Goal: Information Seeking & Learning: Learn about a topic

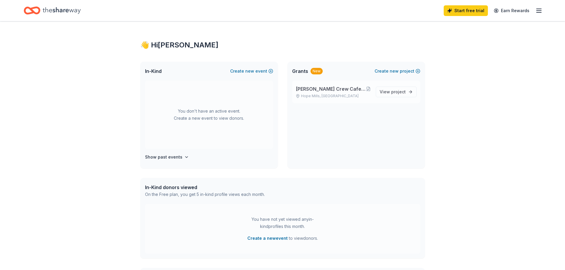
click at [342, 91] on span "[PERSON_NAME] Crew Cafe and General Store at [GEOGRAPHIC_DATA]" at bounding box center [331, 88] width 70 height 7
click at [397, 92] on span "project" at bounding box center [398, 91] width 15 height 5
click at [367, 89] on button at bounding box center [368, 89] width 5 height 5
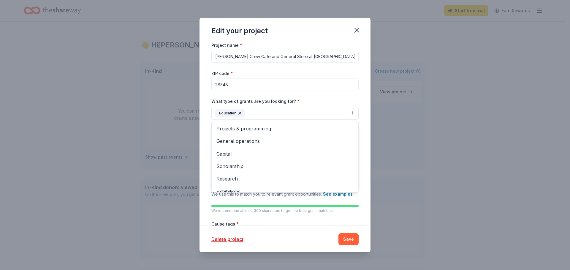
click at [349, 111] on button "Education" at bounding box center [284, 113] width 147 height 13
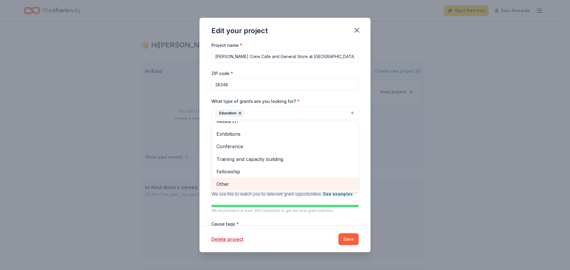
click at [331, 184] on span "Other" at bounding box center [284, 184] width 137 height 8
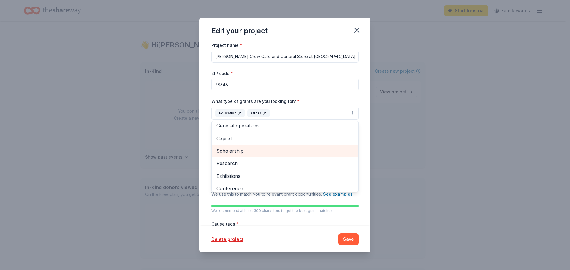
scroll to position [0, 0]
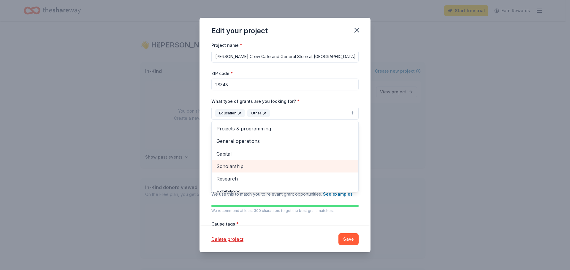
click at [276, 170] on div "Scholarship" at bounding box center [285, 166] width 147 height 12
click at [361, 117] on div "Project name * Miller's Crew Cafe and General Store at Grays Creek Highschool Z…" at bounding box center [284, 134] width 171 height 185
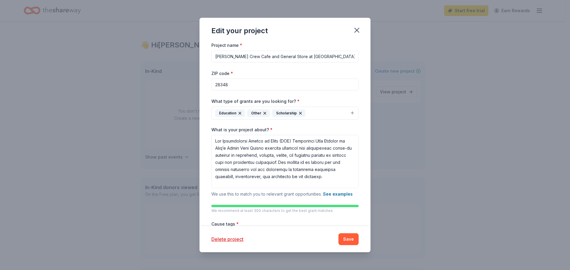
scroll to position [30, 0]
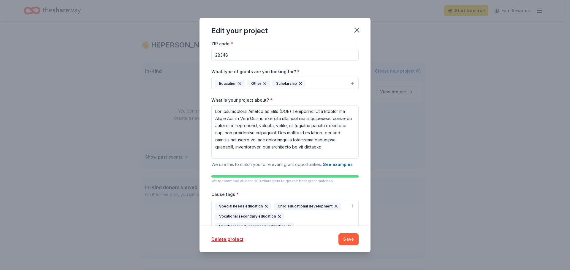
click at [347, 85] on button "Education Other Scholarship" at bounding box center [284, 83] width 147 height 13
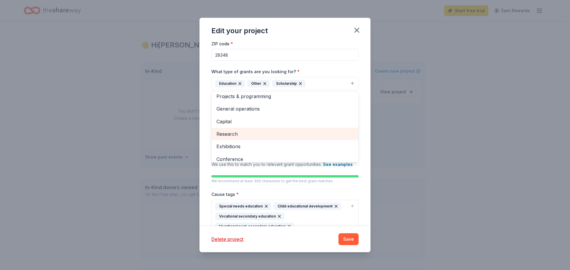
scroll to position [0, 0]
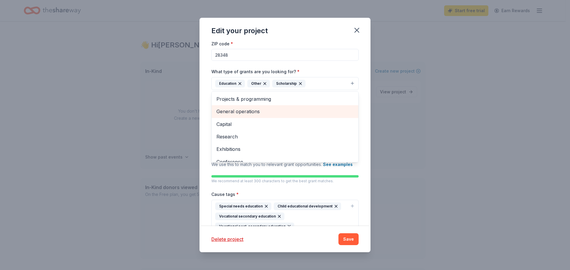
click at [307, 117] on div "General operations" at bounding box center [285, 111] width 147 height 12
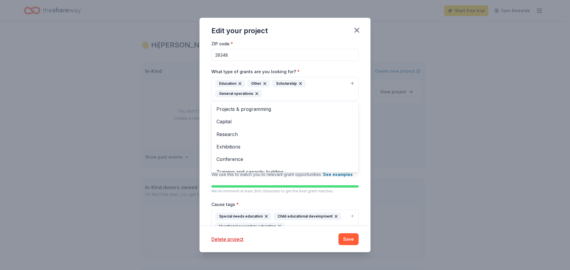
click at [359, 115] on div "Project name * Miller's Crew Cafe and General Store at Grays Creek Highschool Z…" at bounding box center [284, 134] width 171 height 185
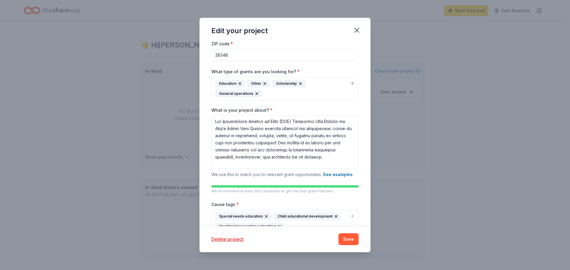
scroll to position [119, 0]
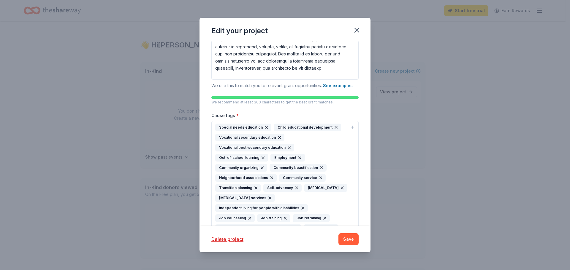
click at [343, 117] on div "Cause tags * Special needs education Child educational development Vocational s…" at bounding box center [284, 194] width 147 height 164
click at [343, 115] on div "Cause tags * Special needs education Child educational development Vocational s…" at bounding box center [284, 194] width 147 height 164
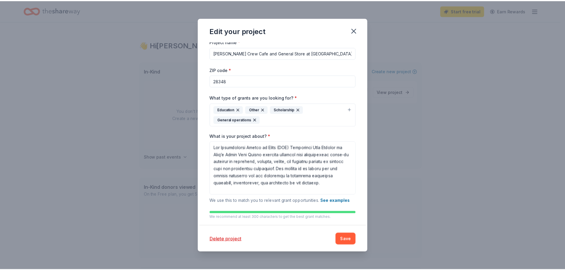
scroll to position [0, 0]
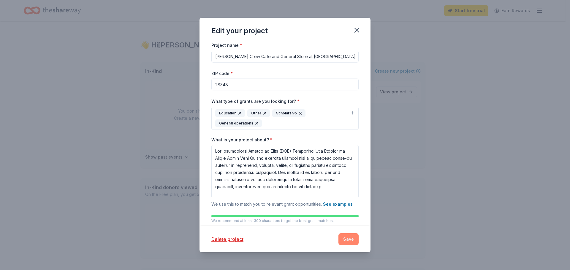
click at [351, 237] on button "Save" at bounding box center [348, 240] width 20 height 12
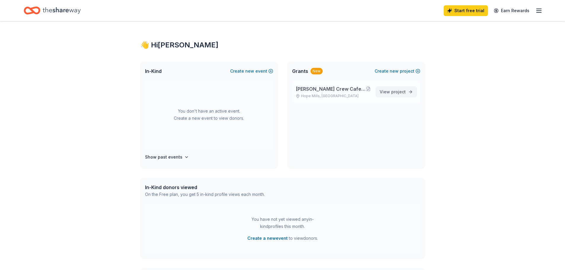
click at [397, 97] on link "View project" at bounding box center [396, 92] width 41 height 11
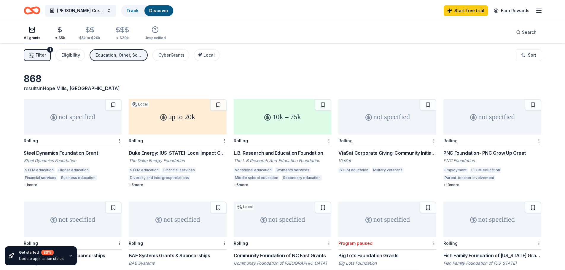
click at [60, 31] on line "button" at bounding box center [60, 30] width 0 height 6
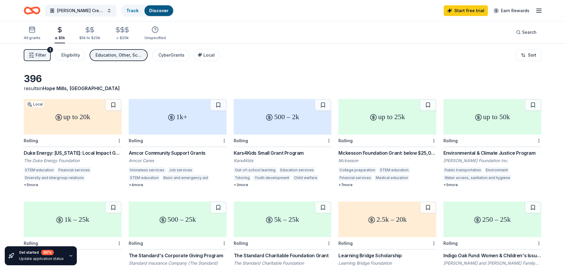
click at [32, 54] on icon "button" at bounding box center [31, 55] width 6 height 6
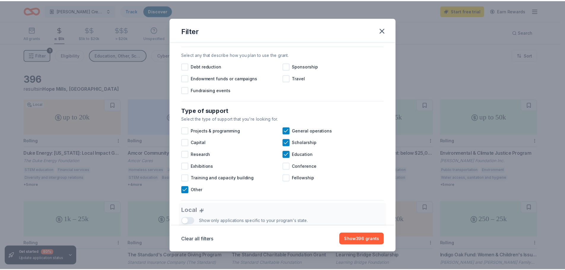
scroll to position [208, 0]
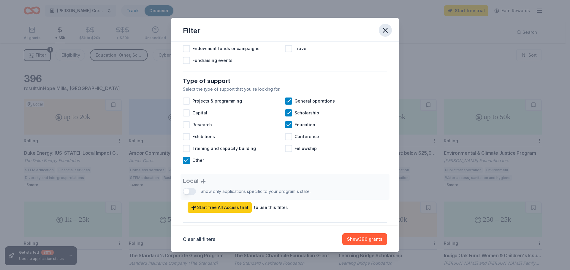
click at [387, 28] on icon "button" at bounding box center [385, 30] width 8 height 8
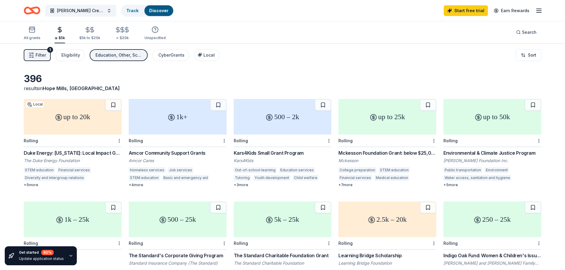
click at [198, 74] on div "396 results in Hope Mills, NC" at bounding box center [283, 82] width 518 height 19
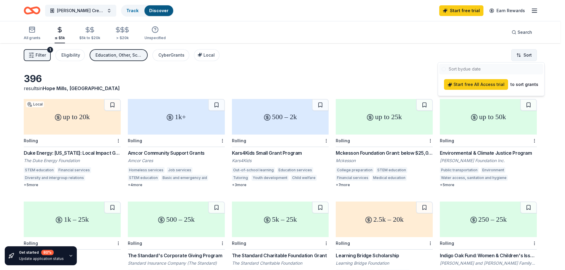
click at [524, 60] on html "Miller's Crew Cafe and General Store at Grays Creek Highschool Track Discover S…" at bounding box center [282, 135] width 565 height 270
click at [524, 60] on html "Miller's Crew Cafe and General Store at Grays Creek Highschool Track Discover S…" at bounding box center [285, 135] width 570 height 270
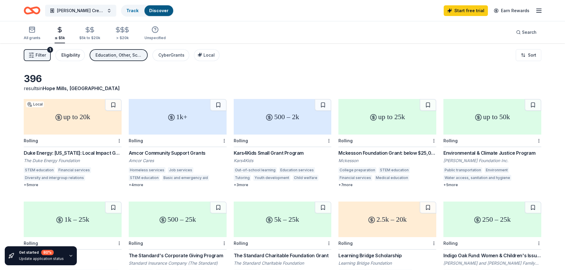
click at [76, 53] on div "Eligibility" at bounding box center [70, 55] width 19 height 7
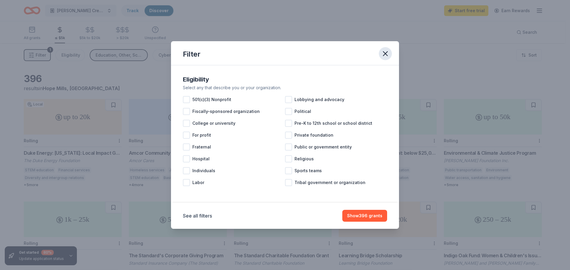
click at [390, 54] on button "button" at bounding box center [385, 53] width 13 height 13
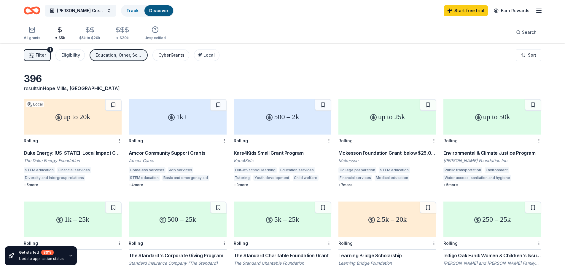
click at [176, 53] on div "CyberGrants" at bounding box center [171, 55] width 26 height 7
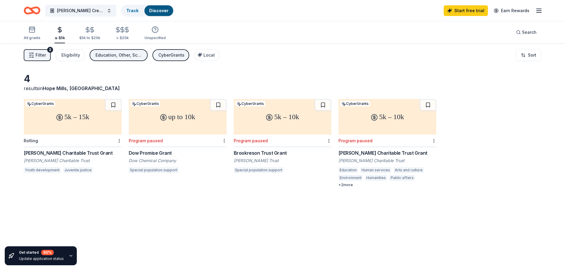
click at [179, 56] on div "CyberGrants" at bounding box center [171, 55] width 26 height 7
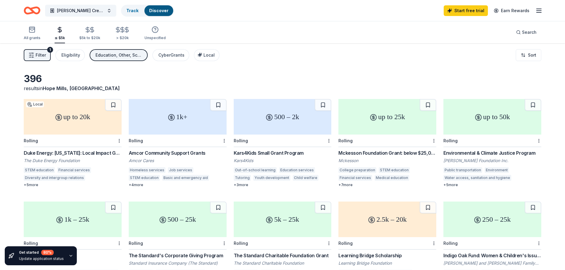
click at [137, 57] on div "Education, Other, Scholarship, General operations" at bounding box center [119, 55] width 47 height 7
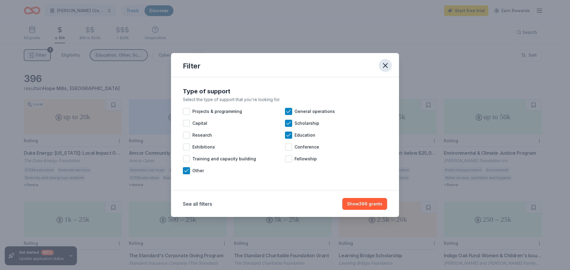
click at [388, 68] on icon "button" at bounding box center [385, 65] width 8 height 8
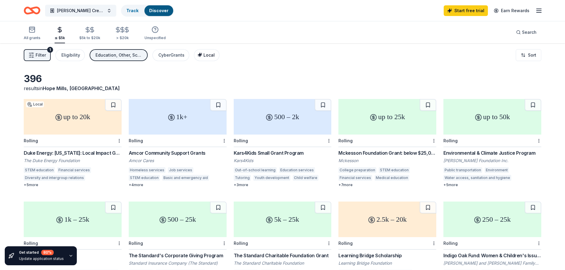
click at [198, 53] on icon "button" at bounding box center [200, 55] width 5 height 5
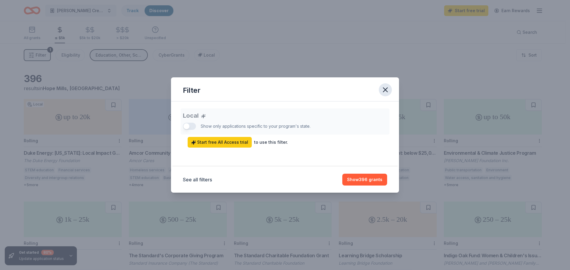
click at [385, 91] on icon "button" at bounding box center [385, 90] width 8 height 8
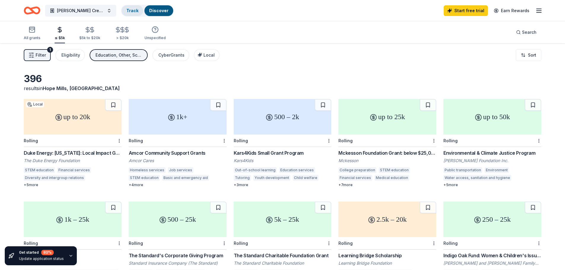
click at [138, 12] on div "Track" at bounding box center [133, 10] width 22 height 11
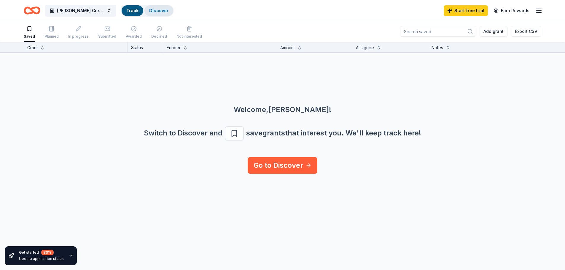
click at [146, 12] on div "Discover" at bounding box center [159, 10] width 29 height 11
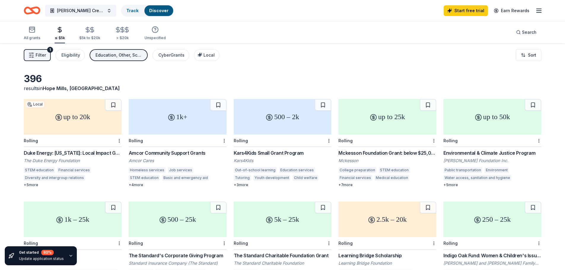
scroll to position [59, 0]
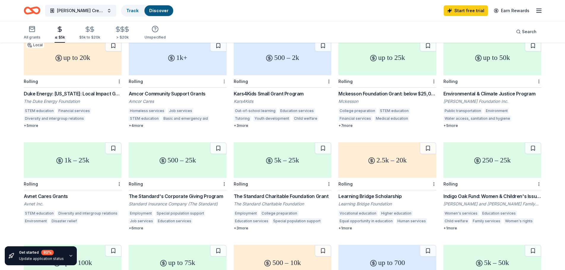
click at [225, 83] on html "Miller's Crew Cafe and General Store at Grays Creek Highschool Track Discover S…" at bounding box center [282, 76] width 565 height 270
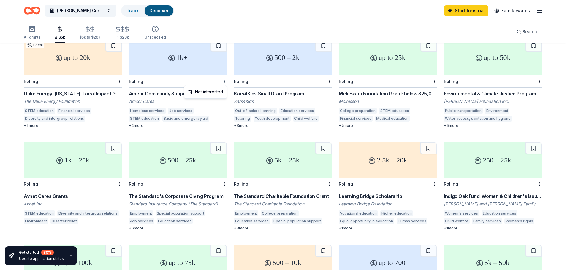
click at [225, 83] on html "Miller's Crew Cafe and General Store at Grays Creek Highschool Track Discover S…" at bounding box center [285, 76] width 570 height 270
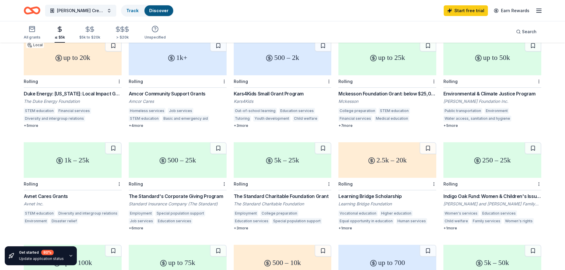
click at [250, 95] on div "Kars4Kids Small Grant Program" at bounding box center [283, 93] width 98 height 7
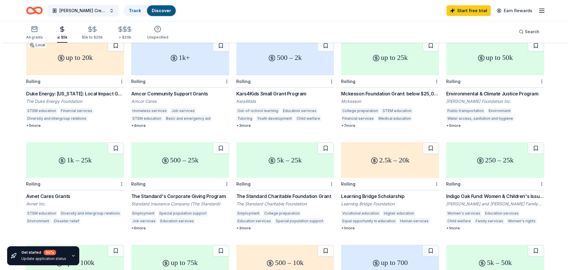
scroll to position [0, 0]
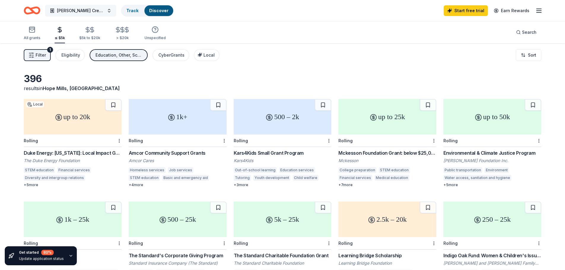
click at [98, 10] on span "[PERSON_NAME] Crew Cafe and General Store at [GEOGRAPHIC_DATA]" at bounding box center [80, 10] width 47 height 7
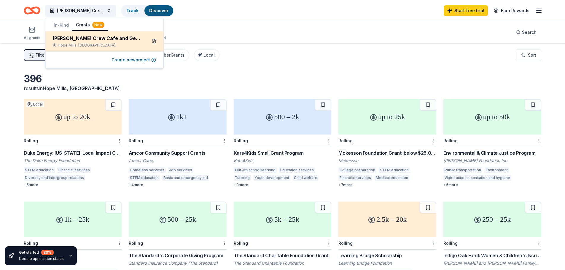
click at [153, 41] on button at bounding box center [153, 41] width 9 height 9
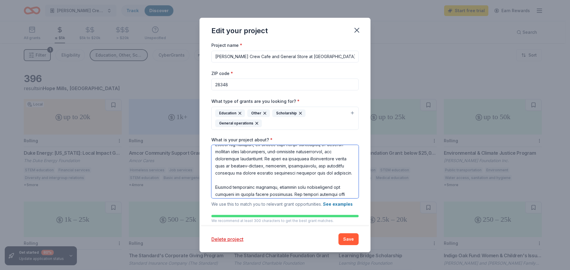
scroll to position [208, 0]
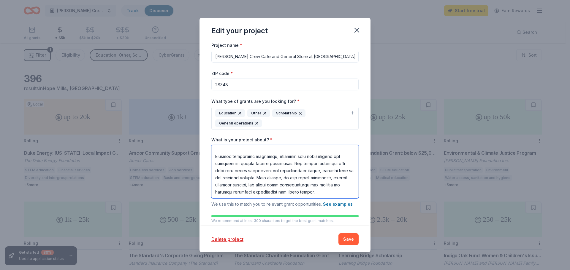
drag, startPoint x: 215, startPoint y: 152, endPoint x: 353, endPoint y: 202, distance: 146.8
click at [353, 202] on div "What is your project about? * We use this to match you to relevant grant opport…" at bounding box center [284, 172] width 147 height 71
drag, startPoint x: 267, startPoint y: 140, endPoint x: 210, endPoint y: 138, distance: 56.7
click at [210, 138] on div "Project name * Miller's Crew Cafe and General Store at Grays Creek Highschool Z…" at bounding box center [284, 134] width 171 height 185
copy label "What is your project about?"
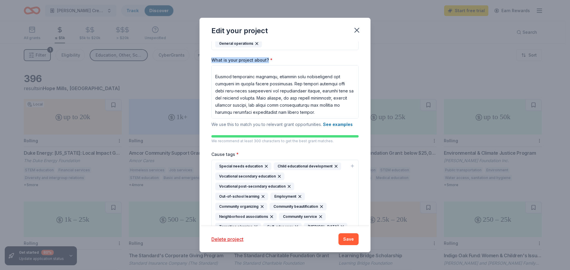
scroll to position [50, 0]
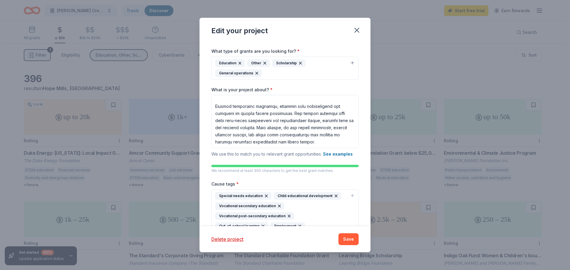
click at [361, 95] on div "Project name * Miller's Crew Cafe and General Store at Grays Creek Highschool Z…" at bounding box center [284, 134] width 171 height 185
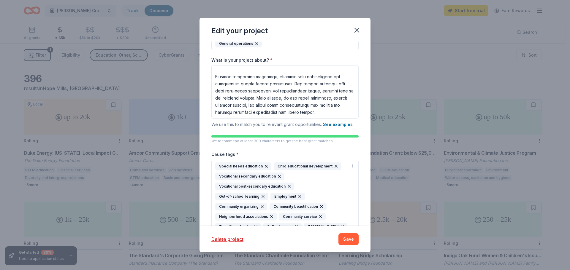
scroll to position [0, 0]
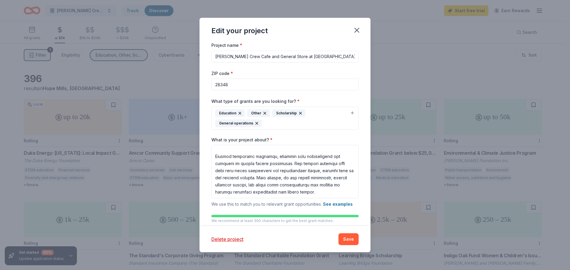
click at [279, 57] on input "[PERSON_NAME] Crew Cafe and General Store at [GEOGRAPHIC_DATA]" at bounding box center [284, 57] width 147 height 12
drag, startPoint x: 214, startPoint y: 153, endPoint x: 328, endPoint y: 186, distance: 118.4
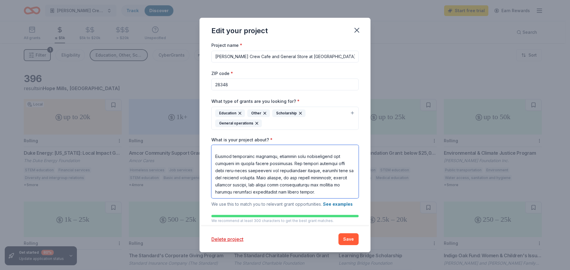
click at [374, 206] on div "Edit your project Project name * Miller's Crew Cafe and General Store at Grays …" at bounding box center [285, 135] width 570 height 270
paste textarea "Miller’s Crew Café & General Store at Gray’s Creek High School, established und…"
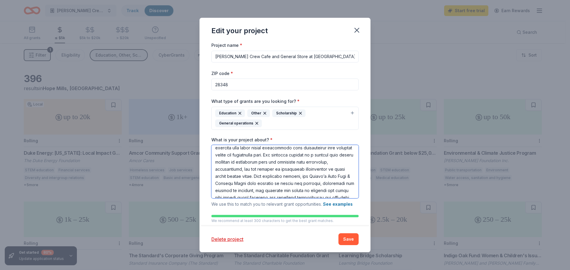
scroll to position [137, 0]
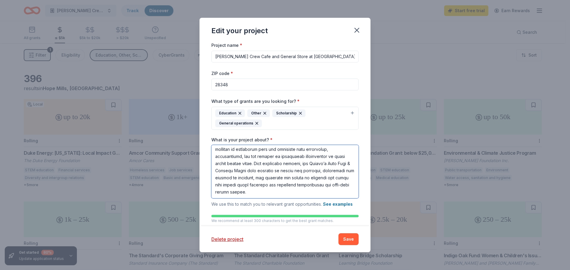
type textarea "The Miller’s Crew Café & General Store at Gray’s Creek High School, established…"
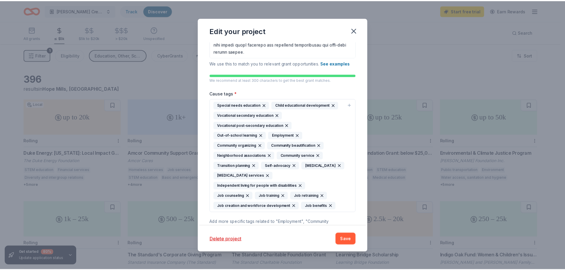
scroll to position [199, 0]
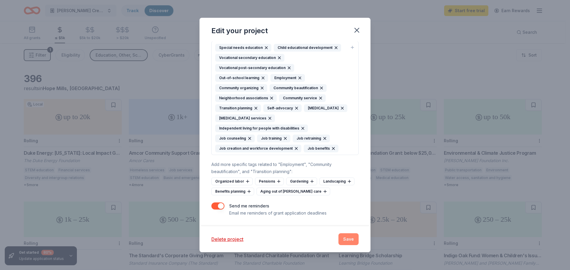
click at [344, 236] on button "Save" at bounding box center [348, 240] width 20 height 12
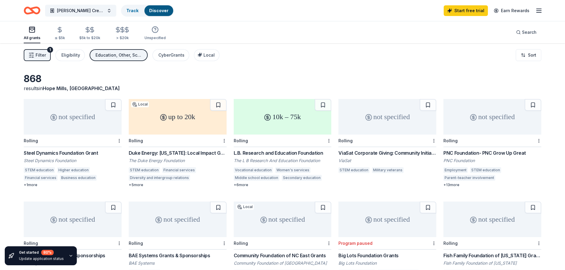
click at [108, 86] on div "results in Hope Mills, NC" at bounding box center [73, 88] width 98 height 7
click at [104, 51] on button "Education, Other, Scholarship, General operations" at bounding box center [119, 55] width 58 height 12
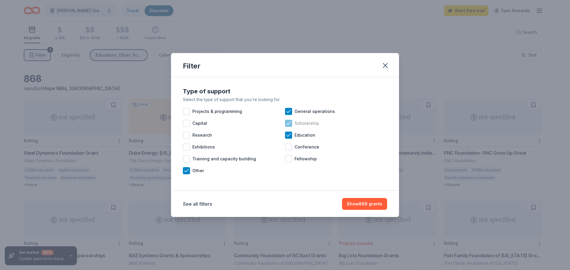
click at [290, 121] on icon at bounding box center [289, 124] width 6 height 6
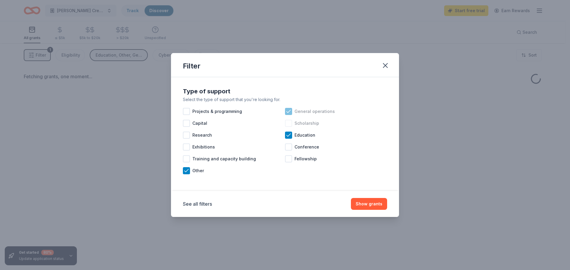
click at [289, 109] on icon at bounding box center [289, 112] width 6 height 6
click at [186, 171] on icon at bounding box center [186, 171] width 6 height 6
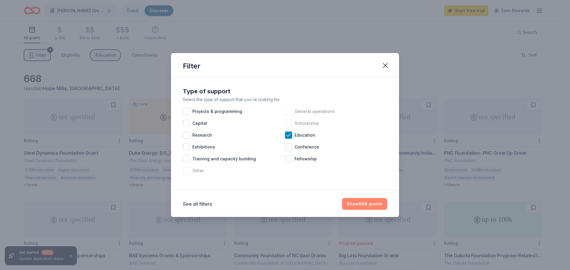
click at [353, 200] on button "Show 668 grants" at bounding box center [364, 204] width 45 height 12
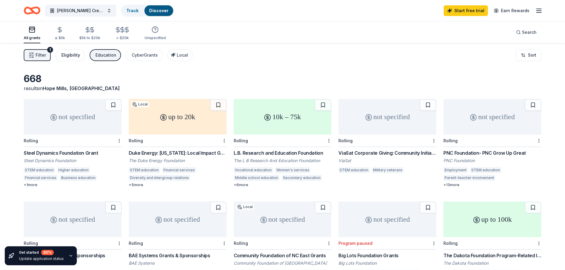
click at [82, 57] on button "Eligibility" at bounding box center [70, 55] width 29 height 12
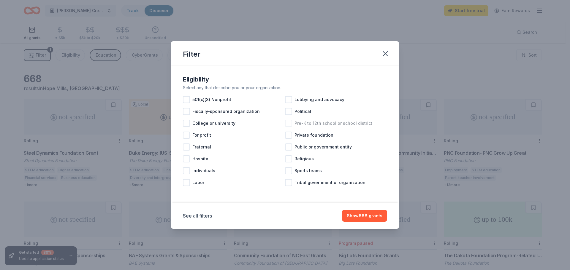
click at [287, 125] on div at bounding box center [288, 123] width 7 height 7
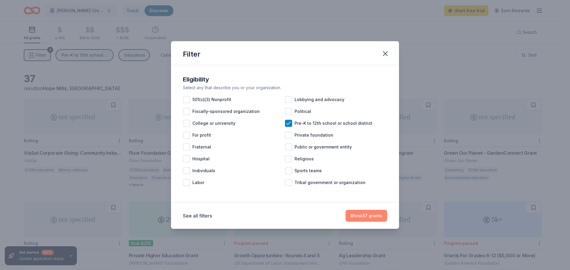
click at [367, 216] on button "Show 37 grants" at bounding box center [366, 216] width 42 height 12
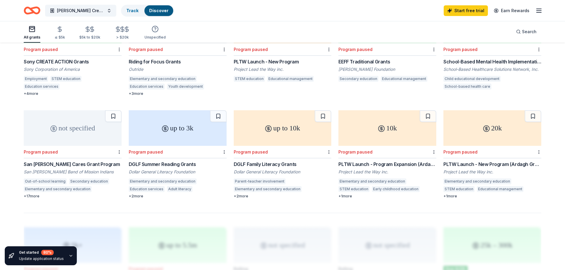
scroll to position [148, 0]
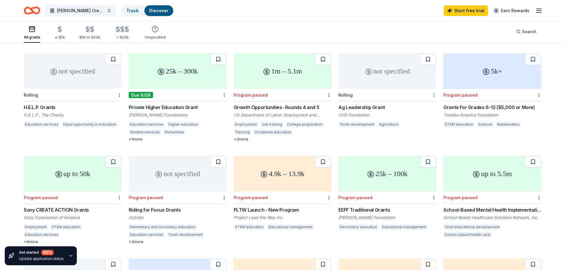
click at [70, 81] on div "not specified" at bounding box center [73, 71] width 98 height 36
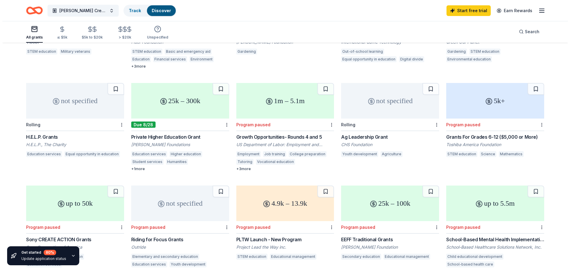
scroll to position [0, 0]
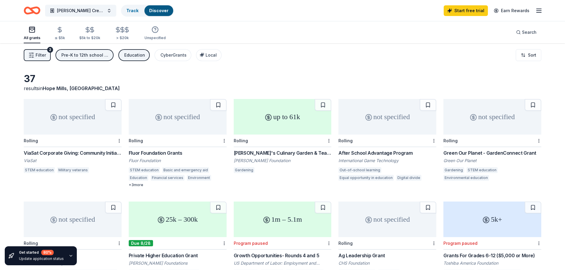
click at [42, 58] on span "Filter" at bounding box center [41, 55] width 10 height 7
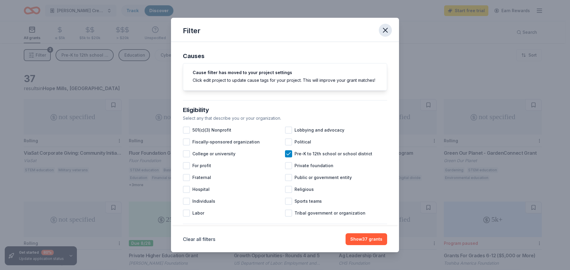
click at [383, 31] on icon "button" at bounding box center [385, 30] width 8 height 8
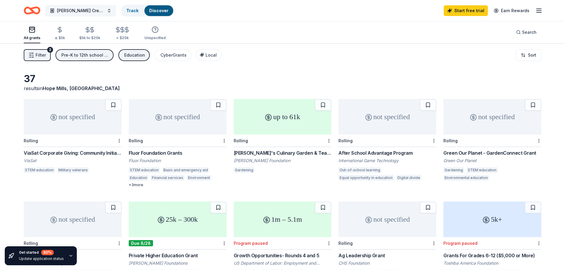
click at [91, 10] on span "[PERSON_NAME] Crew Cafe and General Store at [GEOGRAPHIC_DATA]" at bounding box center [80, 10] width 47 height 7
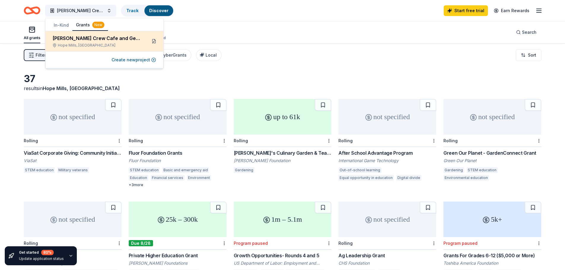
click at [154, 40] on button at bounding box center [153, 41] width 9 height 9
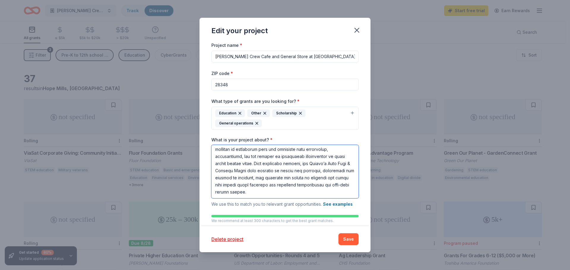
scroll to position [137, 0]
drag, startPoint x: 214, startPoint y: 151, endPoint x: 378, endPoint y: 203, distance: 171.3
click at [378, 203] on div "Edit your project Project name * Miller's Crew Cafe and General Store at Grays …" at bounding box center [285, 135] width 570 height 270
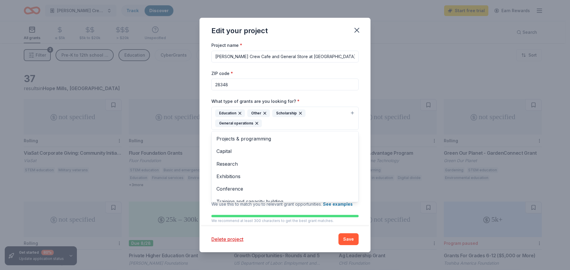
drag, startPoint x: 266, startPoint y: 123, endPoint x: 226, endPoint y: 110, distance: 41.9
click at [226, 110] on div "Education Other Scholarship General operations" at bounding box center [281, 119] width 132 height 18
click at [232, 93] on div "Project name * Miller's Crew Cafe and General Store at Grays Creek Highschool Z…" at bounding box center [284, 229] width 147 height 374
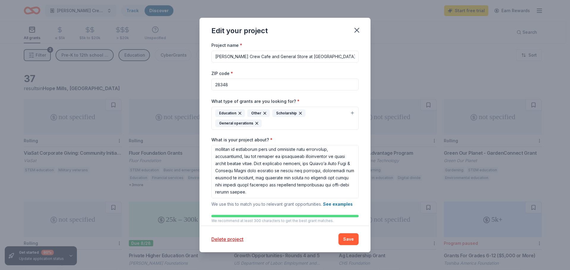
click at [231, 85] on input "28348" at bounding box center [284, 85] width 147 height 12
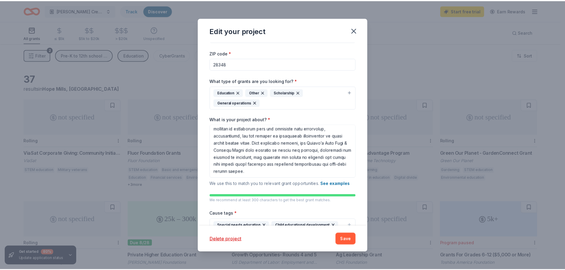
scroll to position [0, 0]
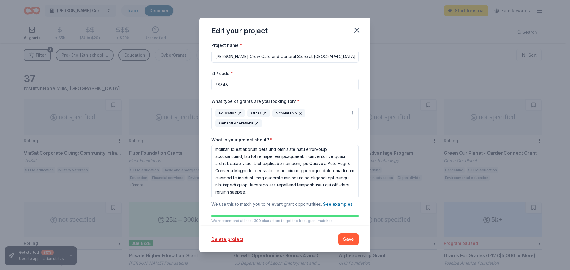
click at [385, 35] on div "Edit your project Project name * Miller's Crew Cafe and General Store at Grays …" at bounding box center [285, 135] width 570 height 270
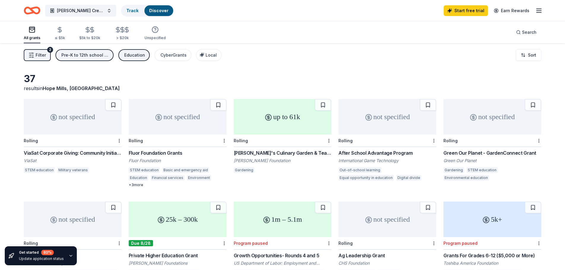
click at [74, 28] on div "All grants ≤ $5k $5k to $20k > $20k Unspecified" at bounding box center [95, 34] width 142 height 20
click at [62, 34] on div "≤ $5k" at bounding box center [60, 33] width 10 height 14
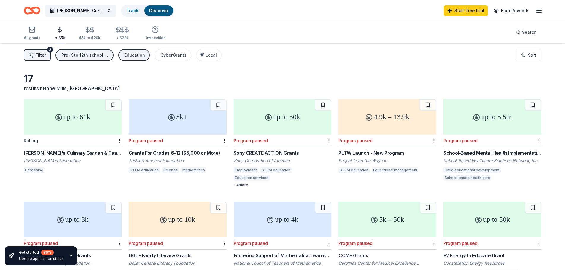
click at [285, 119] on div "up to 50k" at bounding box center [283, 117] width 98 height 36
click at [88, 36] on div "$5k to $20k" at bounding box center [89, 38] width 21 height 5
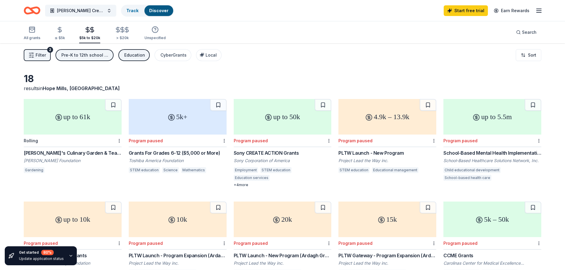
click at [93, 32] on icon "button" at bounding box center [92, 29] width 7 height 7
click at [119, 28] on icon "button" at bounding box center [122, 29] width 7 height 7
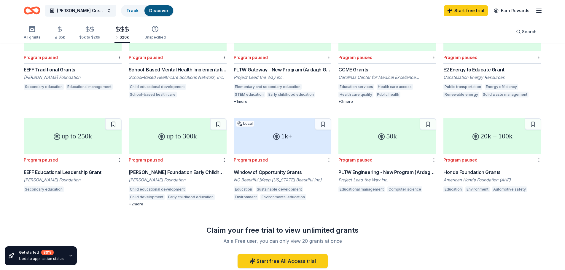
scroll to position [266, 0]
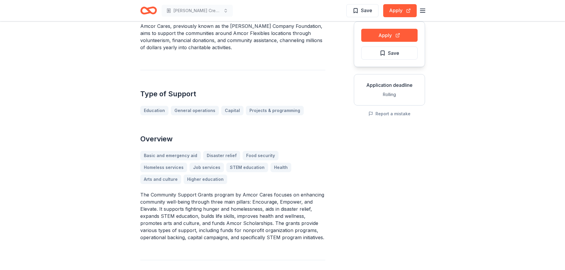
scroll to position [208, 0]
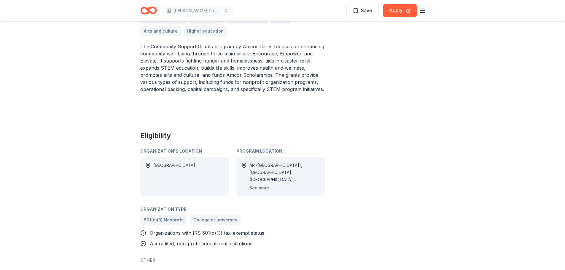
click at [255, 185] on button "See more" at bounding box center [260, 188] width 20 height 7
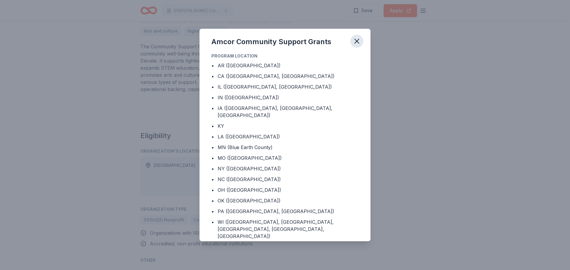
click at [356, 39] on button "button" at bounding box center [356, 41] width 13 height 13
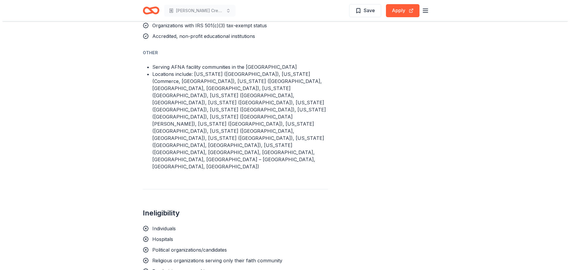
scroll to position [267, 0]
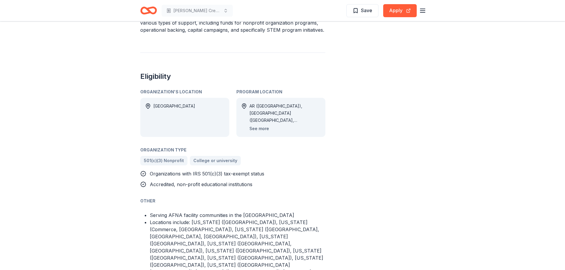
click at [266, 125] on button "See more" at bounding box center [260, 128] width 20 height 7
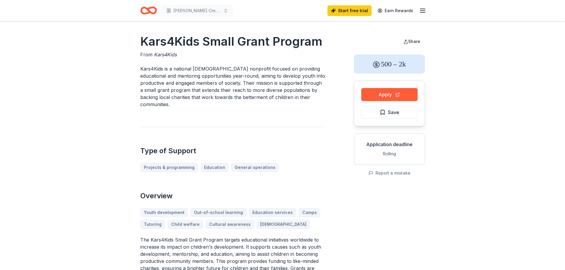
drag, startPoint x: 186, startPoint y: 55, endPoint x: 142, endPoint y: 45, distance: 44.8
click at [142, 45] on div "Kars4Kids Small Grant Program From Kars4Kids Kars4Kids is a national [DEMOGRAPH…" at bounding box center [232, 227] width 185 height 389
drag, startPoint x: 142, startPoint y: 42, endPoint x: 177, endPoint y: 50, distance: 35.7
click at [177, 50] on h1 "Kars4Kids Small Grant Program" at bounding box center [232, 41] width 185 height 17
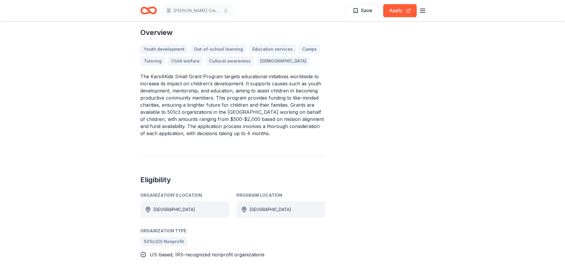
scroll to position [134, 0]
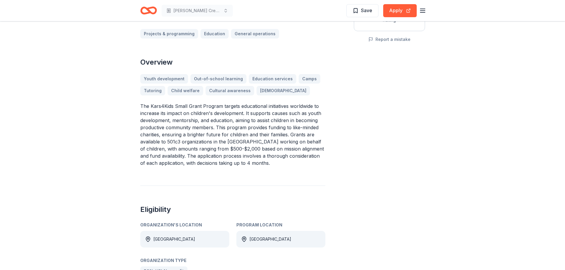
click at [351, 90] on div "Kars4Kids Small Grant Program From Kars4Kids Kars4Kids is a national Jewish non…" at bounding box center [282, 93] width 285 height 389
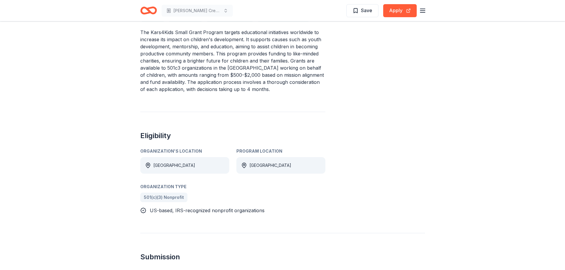
scroll to position [148, 0]
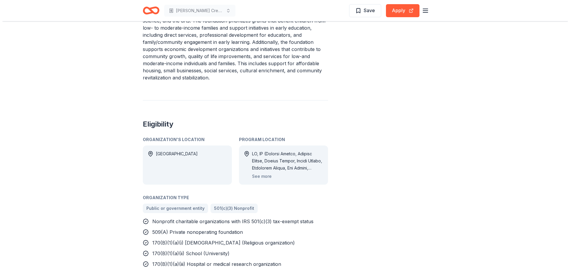
scroll to position [356, 0]
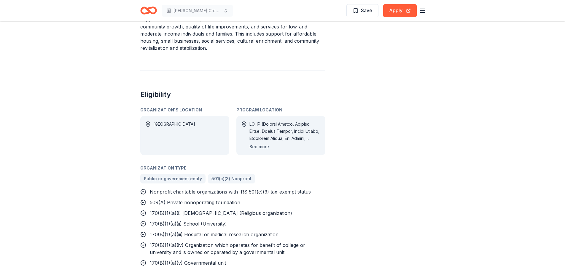
click at [267, 143] on button "See more" at bounding box center [260, 146] width 20 height 7
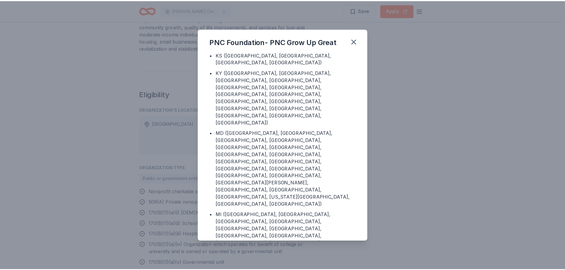
scroll to position [564, 0]
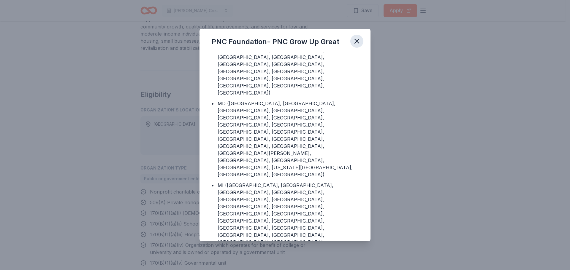
click at [355, 40] on icon "button" at bounding box center [357, 41] width 8 height 8
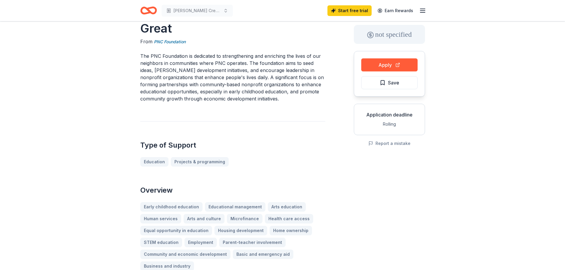
scroll to position [0, 0]
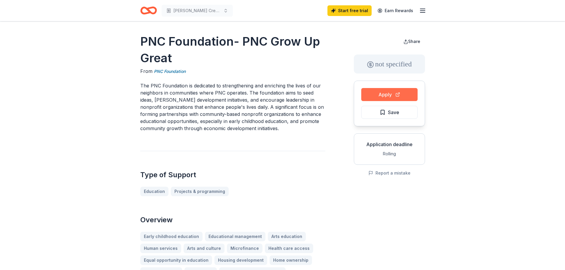
click at [390, 94] on button "Apply" at bounding box center [390, 94] width 56 height 13
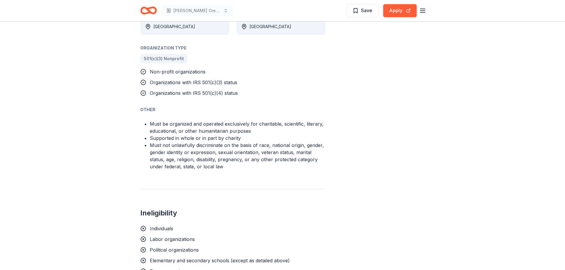
scroll to position [386, 0]
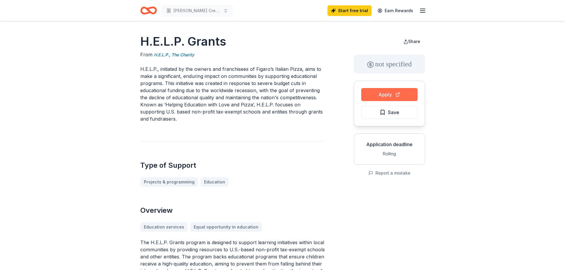
click at [383, 96] on button "Apply" at bounding box center [390, 94] width 56 height 13
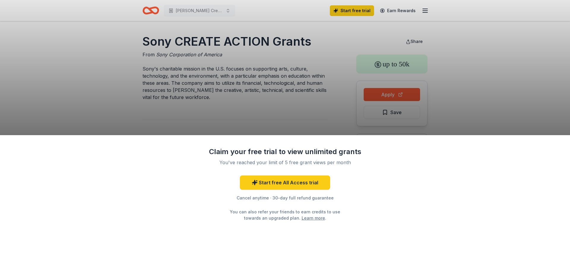
click at [444, 65] on div "Claim your free trial to view unlimited grants You've reached your limit of 5 f…" at bounding box center [285, 135] width 570 height 270
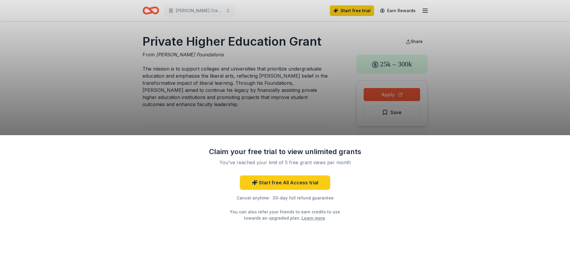
click at [287, 126] on div "Claim your free trial to view unlimited grants You've reached your limit of 5 f…" at bounding box center [285, 135] width 570 height 270
drag, startPoint x: 326, startPoint y: 45, endPoint x: 174, endPoint y: 44, distance: 152.3
click at [174, 44] on div "Claim your free trial to view unlimited grants You've reached your limit of 5 f…" at bounding box center [285, 135] width 570 height 270
